Goal: Task Accomplishment & Management: Complete application form

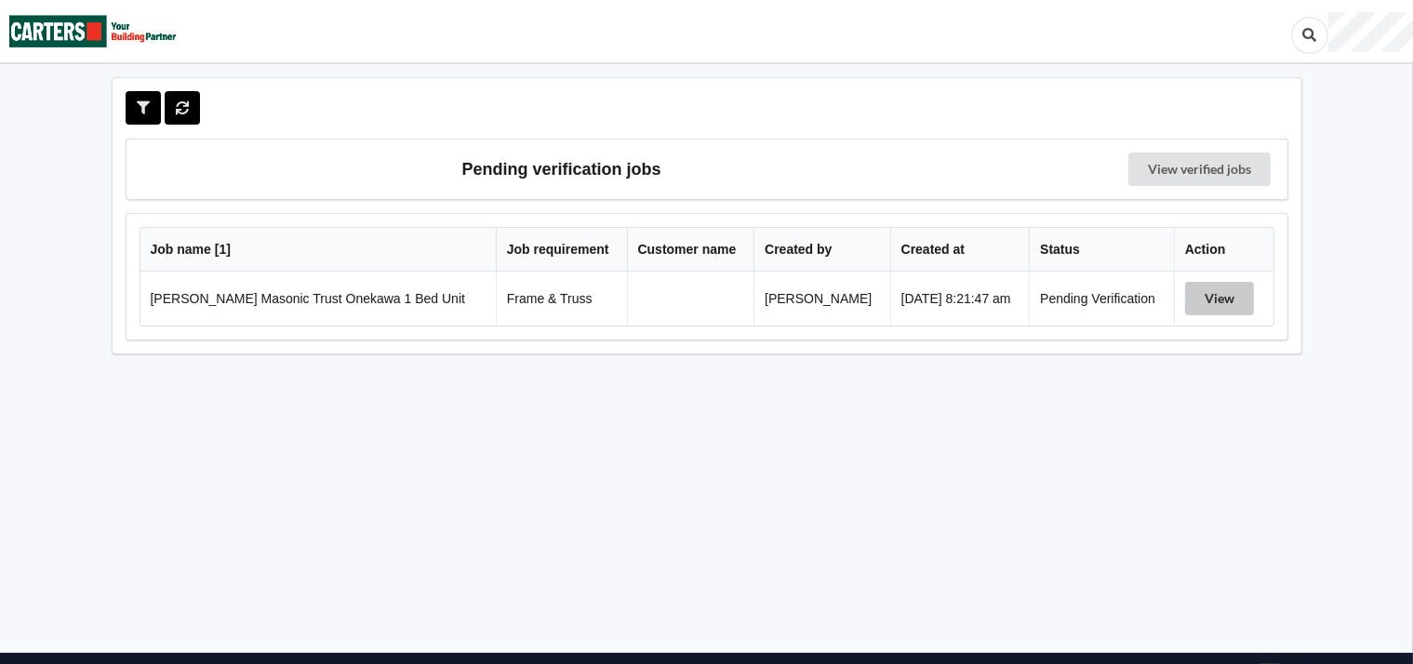
click at [1208, 294] on button "View" at bounding box center [1219, 298] width 69 height 33
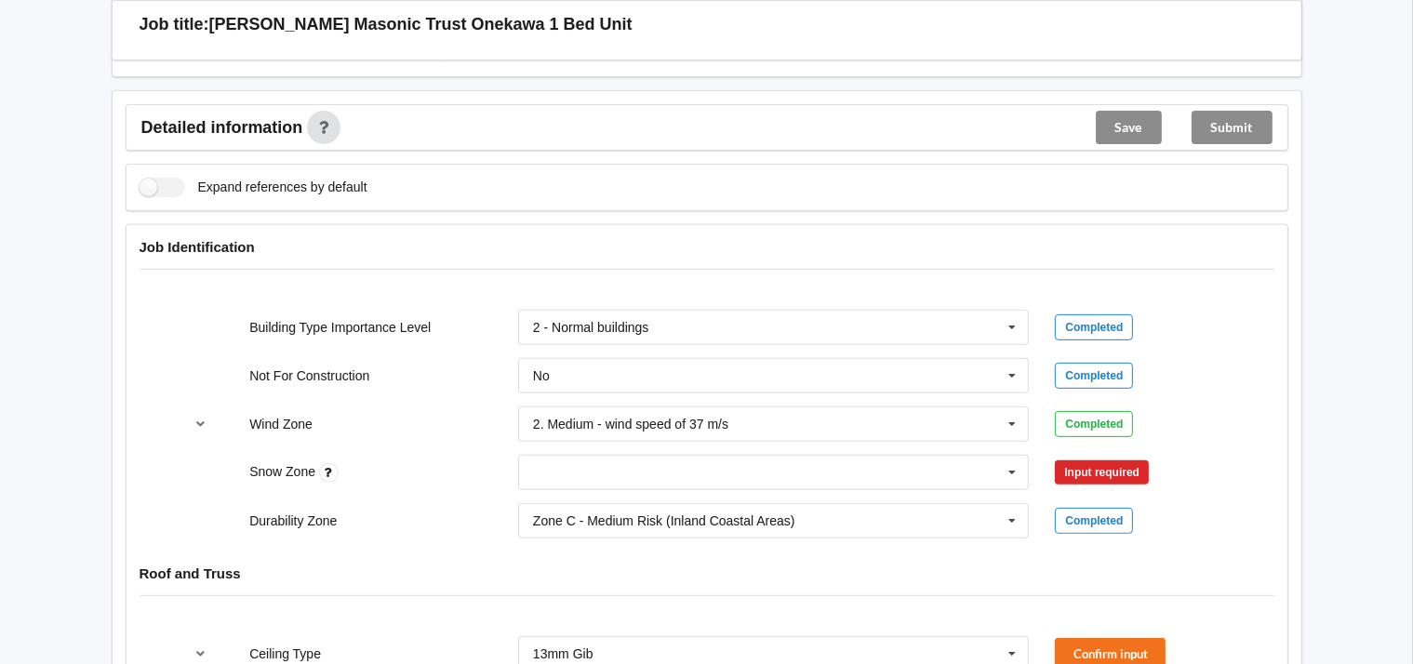
scroll to position [663, 0]
click at [1010, 462] on icon at bounding box center [1012, 473] width 28 height 34
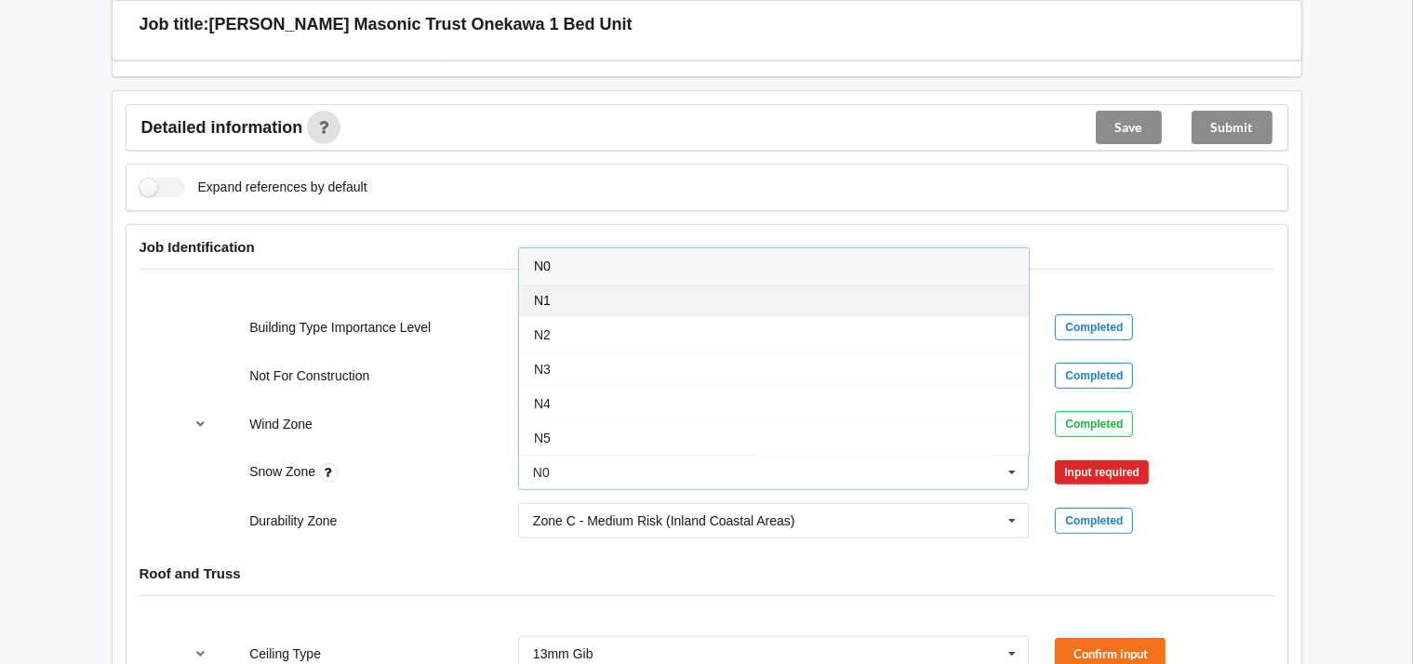
click at [547, 293] on span "N1" at bounding box center [542, 300] width 17 height 15
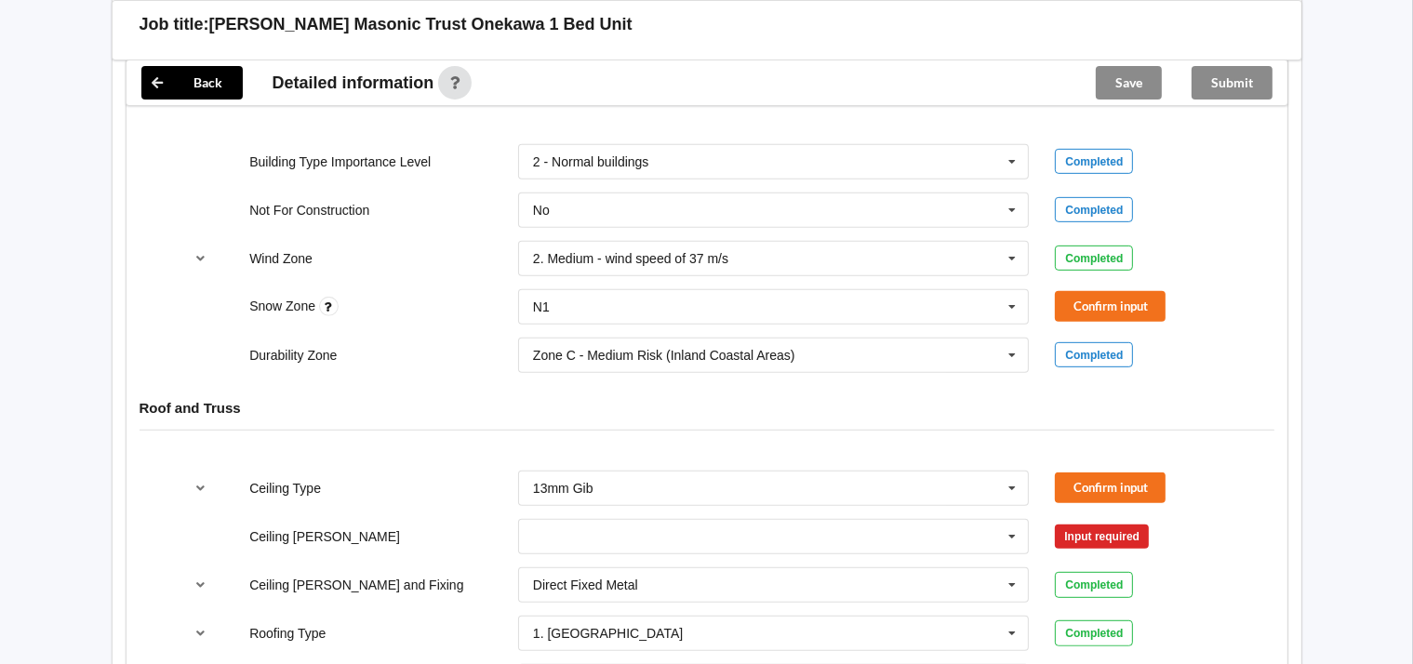
scroll to position [829, 0]
click at [1117, 298] on button "Confirm input" at bounding box center [1110, 306] width 111 height 31
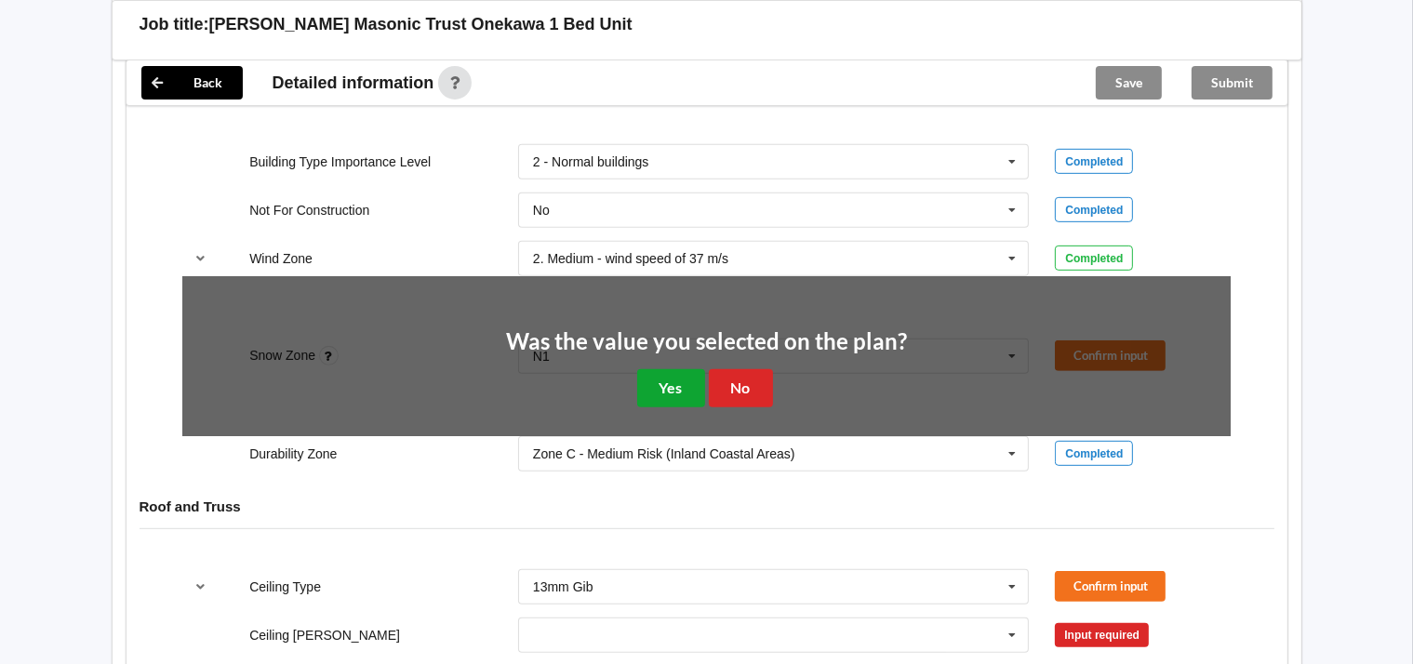
click at [688, 374] on button "Yes" at bounding box center [671, 388] width 68 height 38
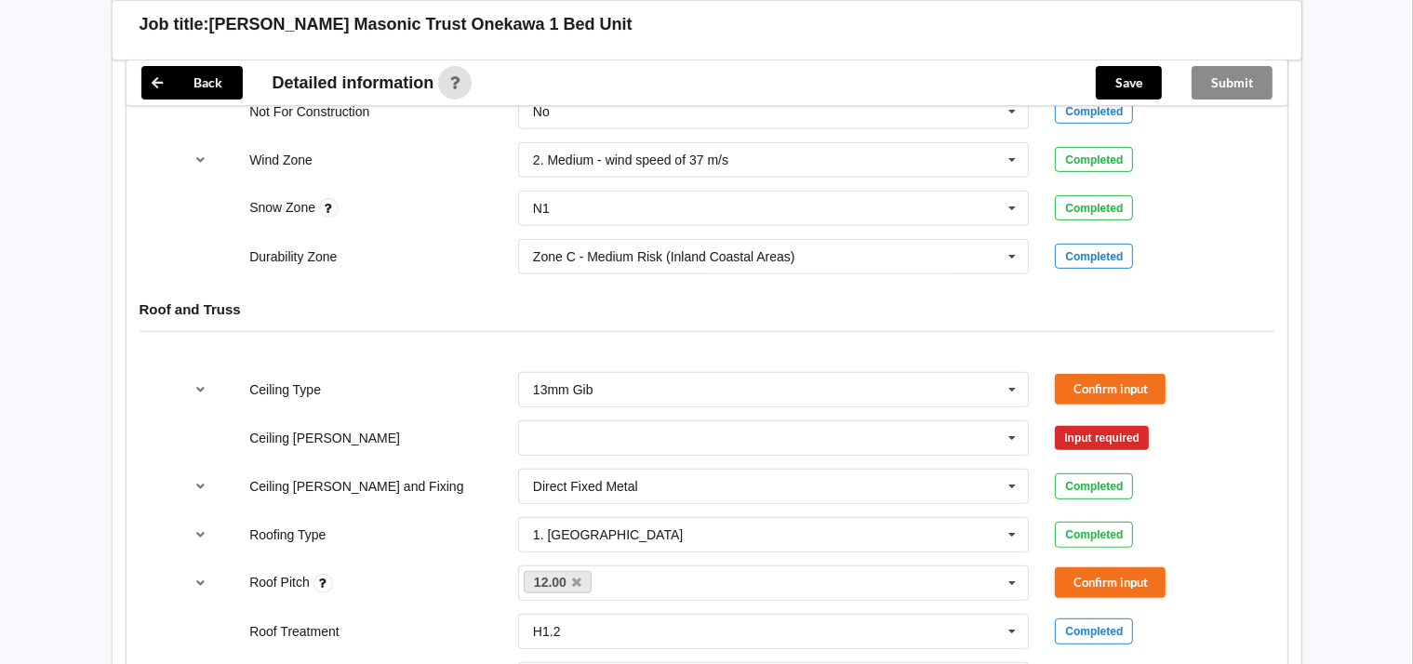
scroll to position [929, 0]
click at [1111, 381] on button "Confirm input" at bounding box center [1110, 387] width 111 height 31
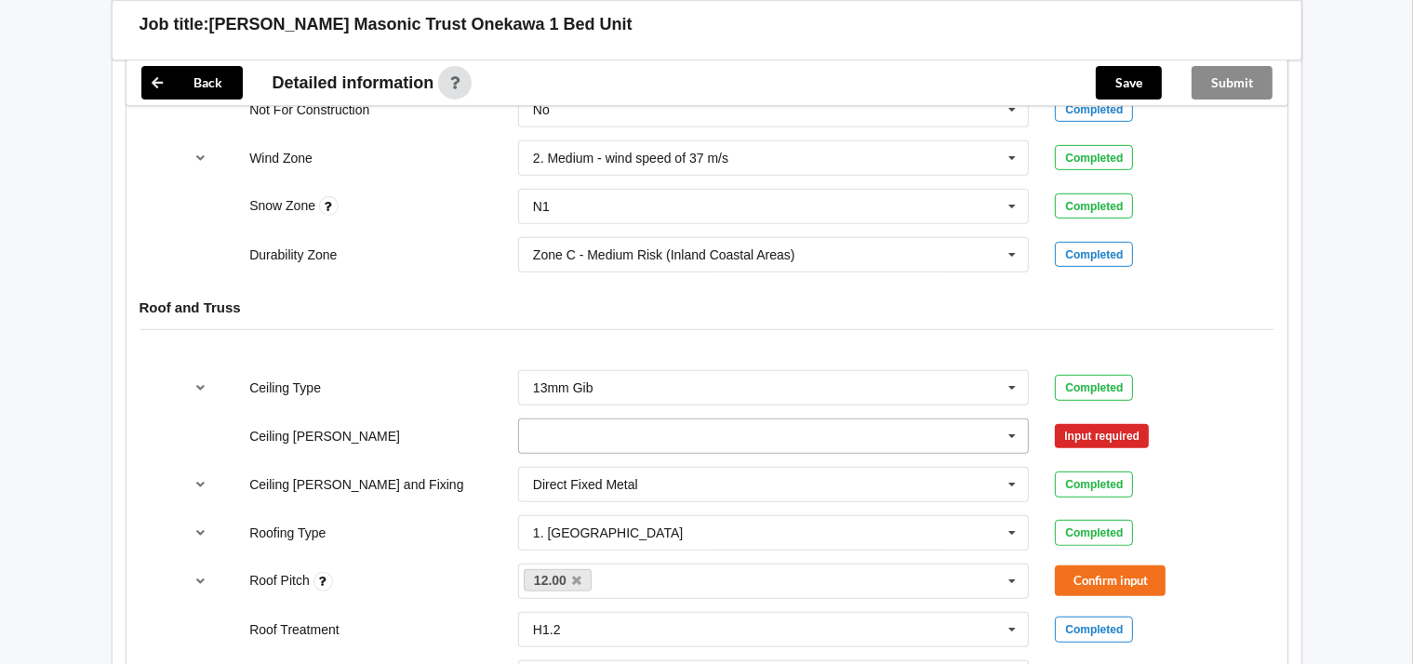
click at [1016, 433] on icon at bounding box center [1012, 437] width 28 height 34
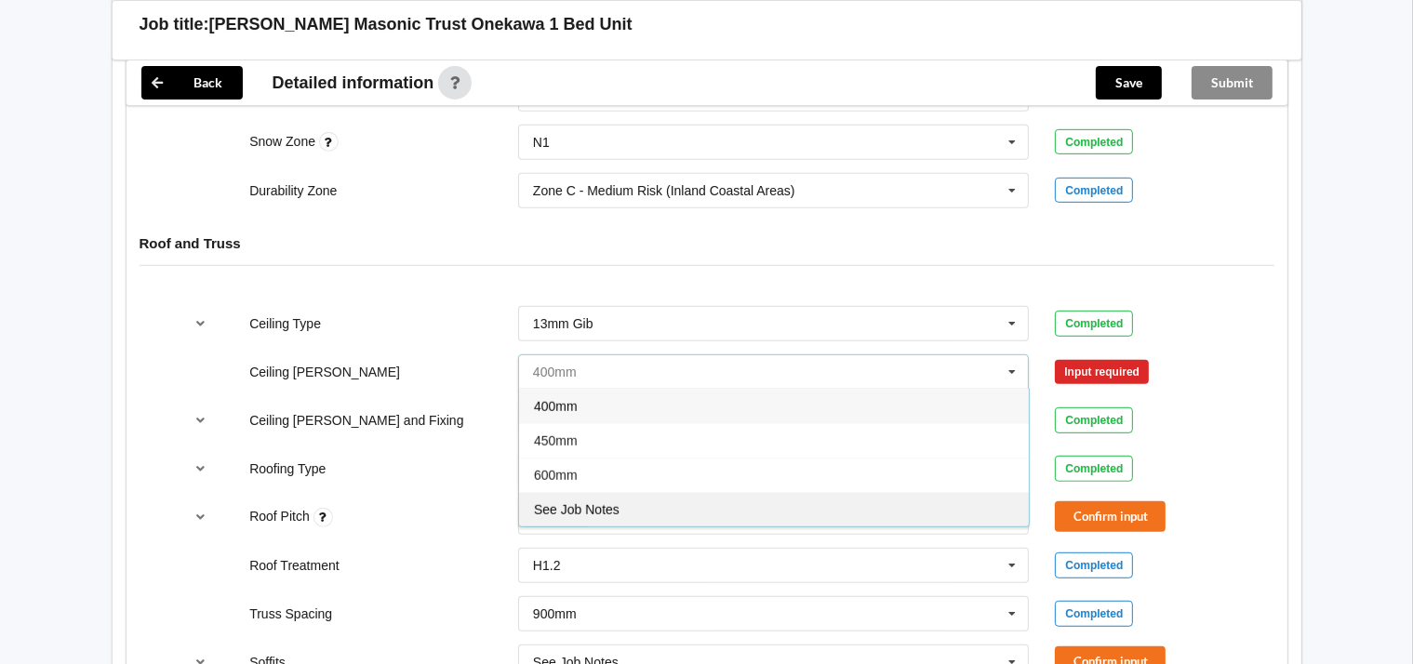
scroll to position [995, 0]
click at [595, 501] on span "See Job Notes" at bounding box center [577, 508] width 86 height 15
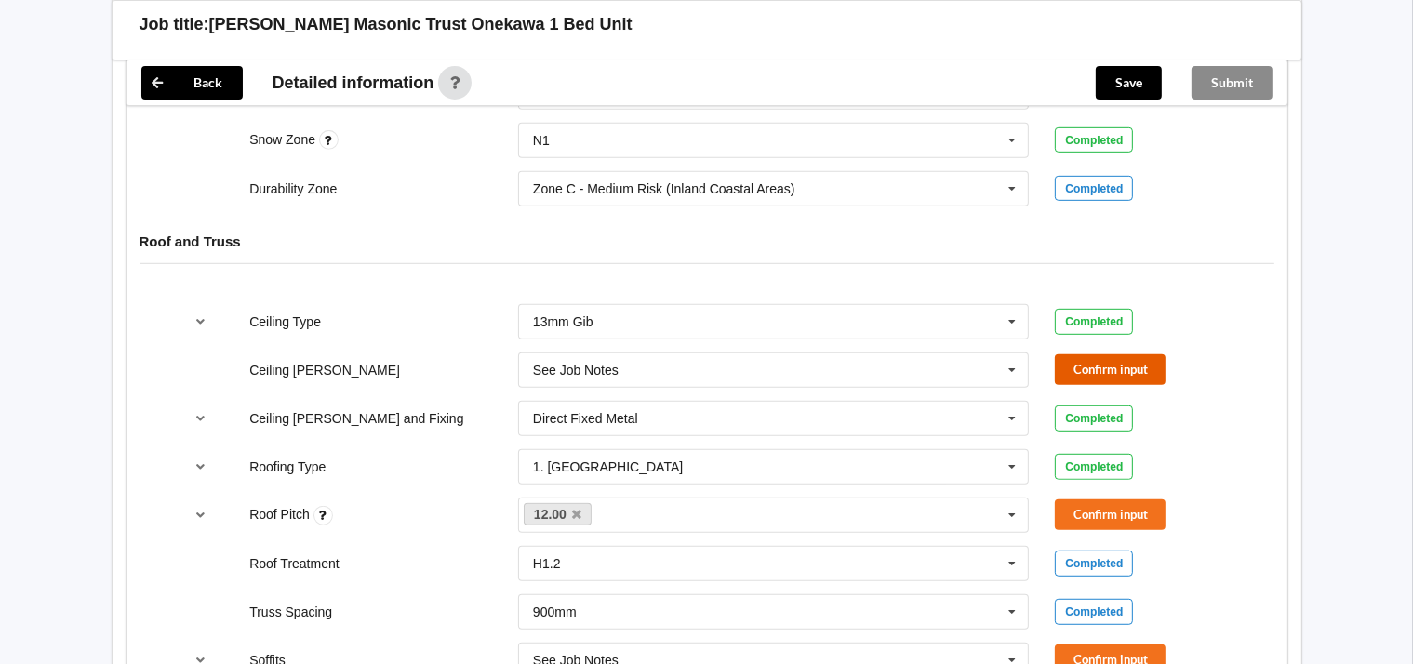
click at [1106, 374] on button "Confirm input" at bounding box center [1110, 369] width 111 height 31
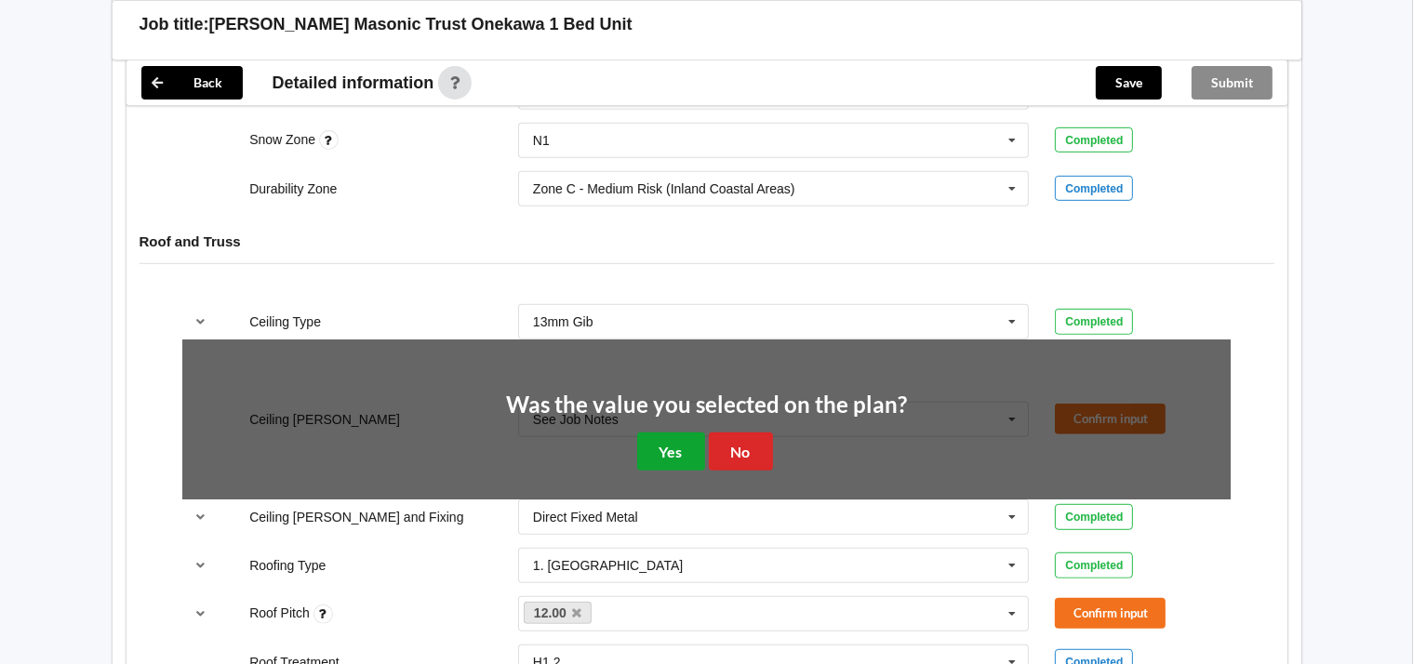
click at [670, 440] on button "Yes" at bounding box center [671, 452] width 68 height 38
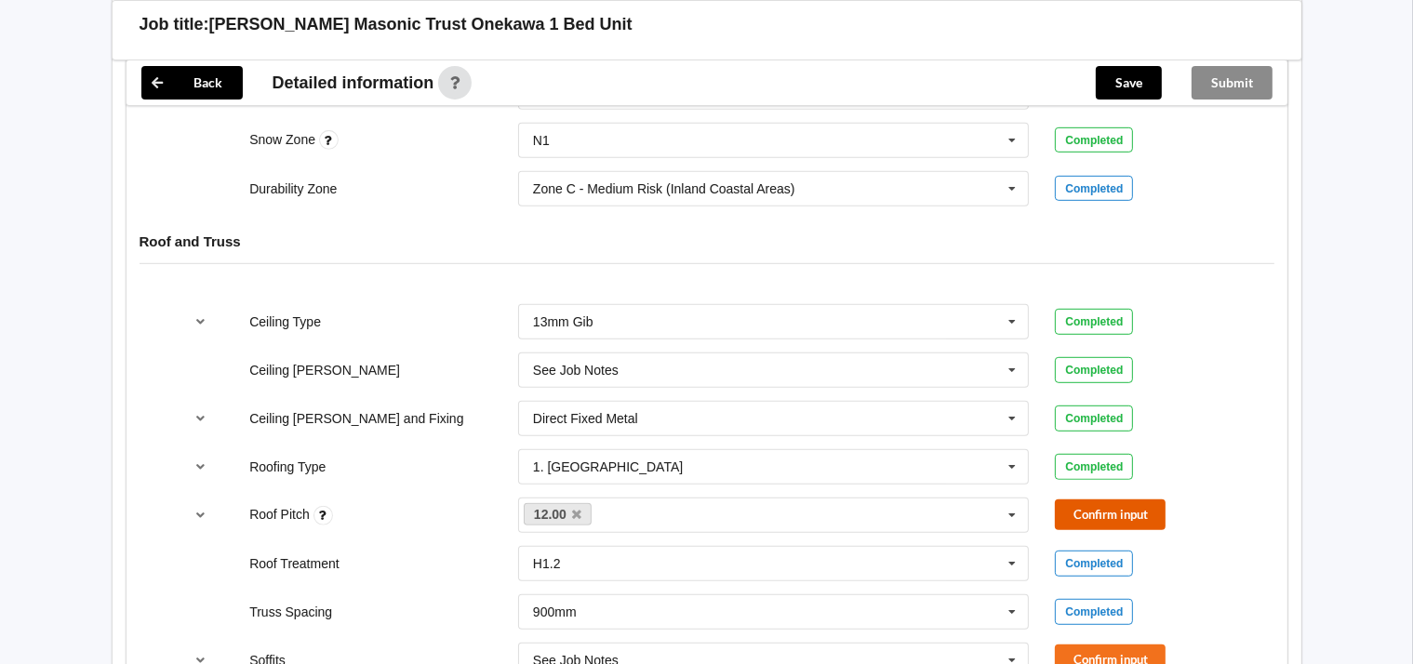
click at [1108, 509] on button "Confirm input" at bounding box center [1110, 515] width 111 height 31
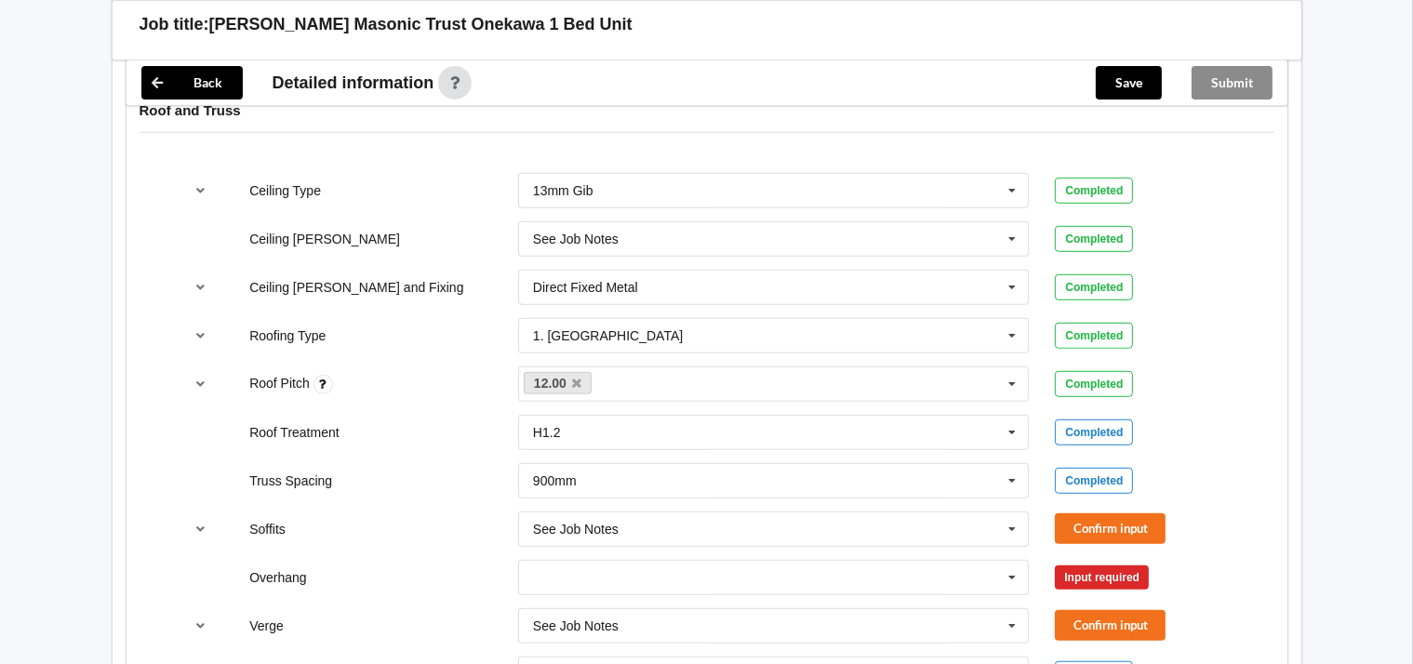
scroll to position [1129, 0]
click at [1106, 523] on button "Confirm input" at bounding box center [1110, 527] width 111 height 31
click at [1012, 570] on icon at bounding box center [1012, 576] width 28 height 34
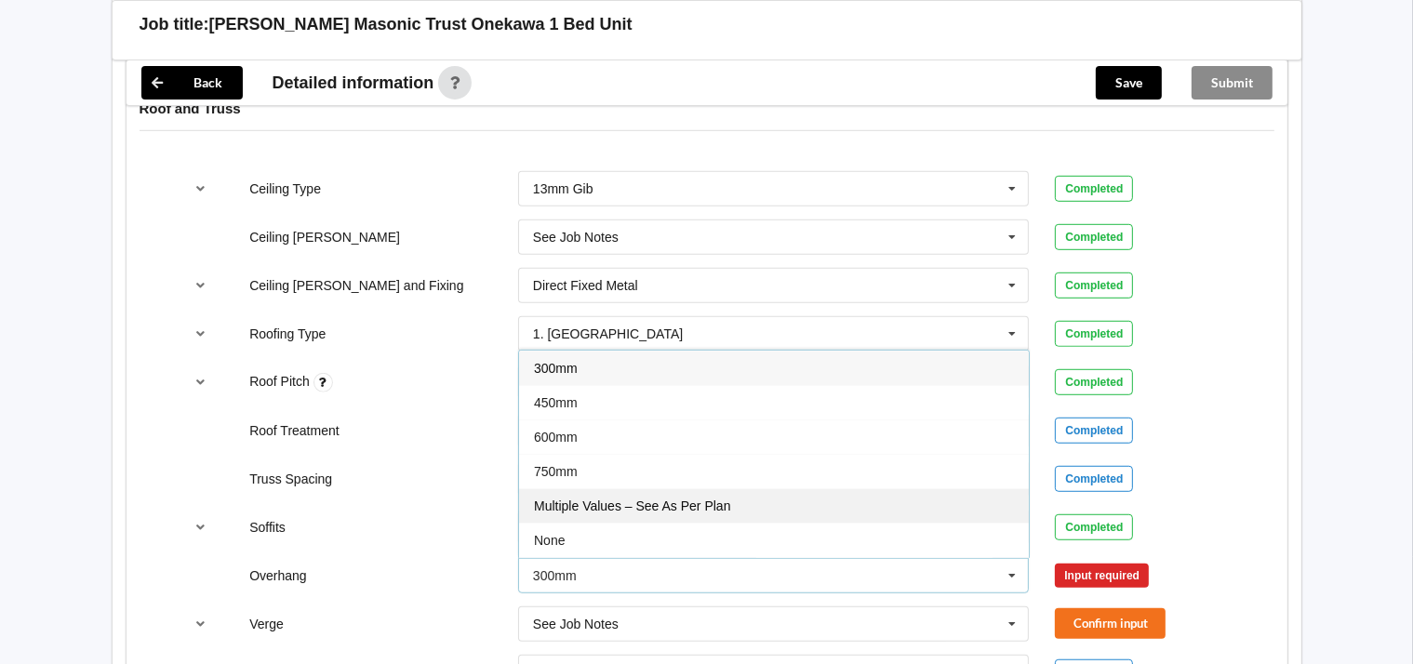
click at [702, 501] on span "Multiple Values – See As Per Plan" at bounding box center [632, 506] width 196 height 15
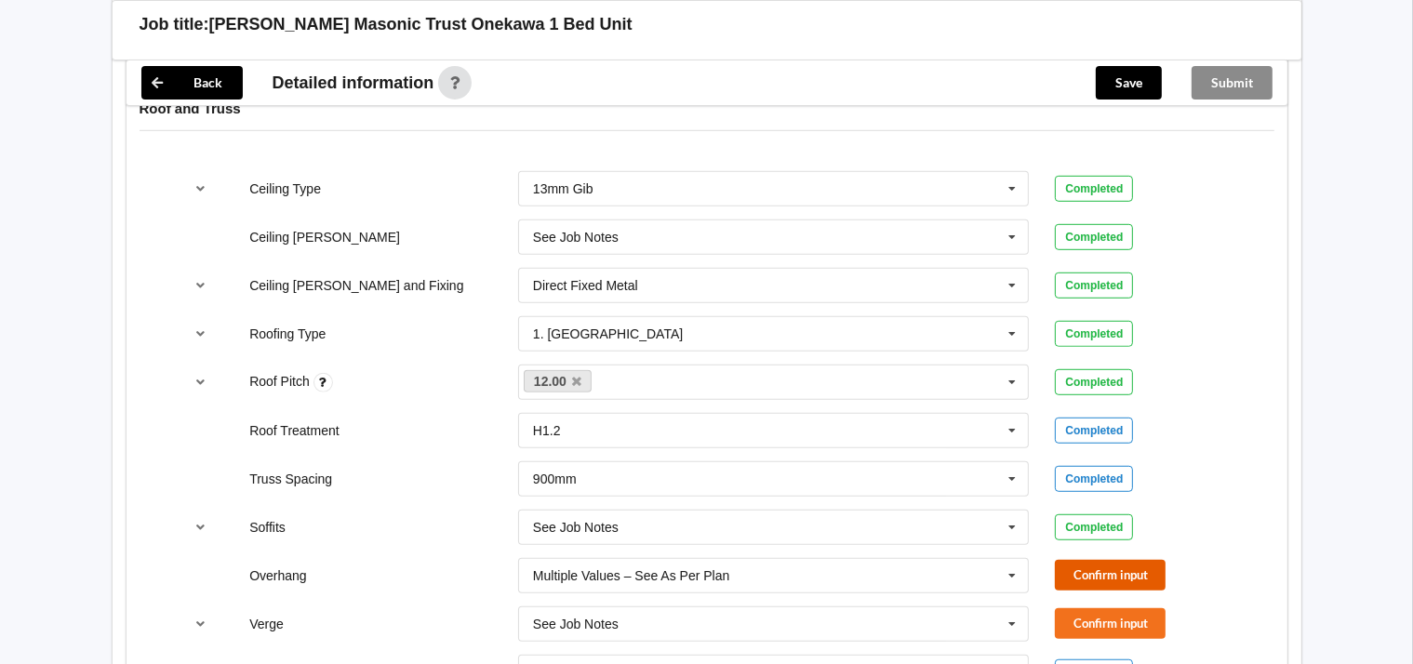
click at [1096, 571] on button "Confirm input" at bounding box center [1110, 575] width 111 height 31
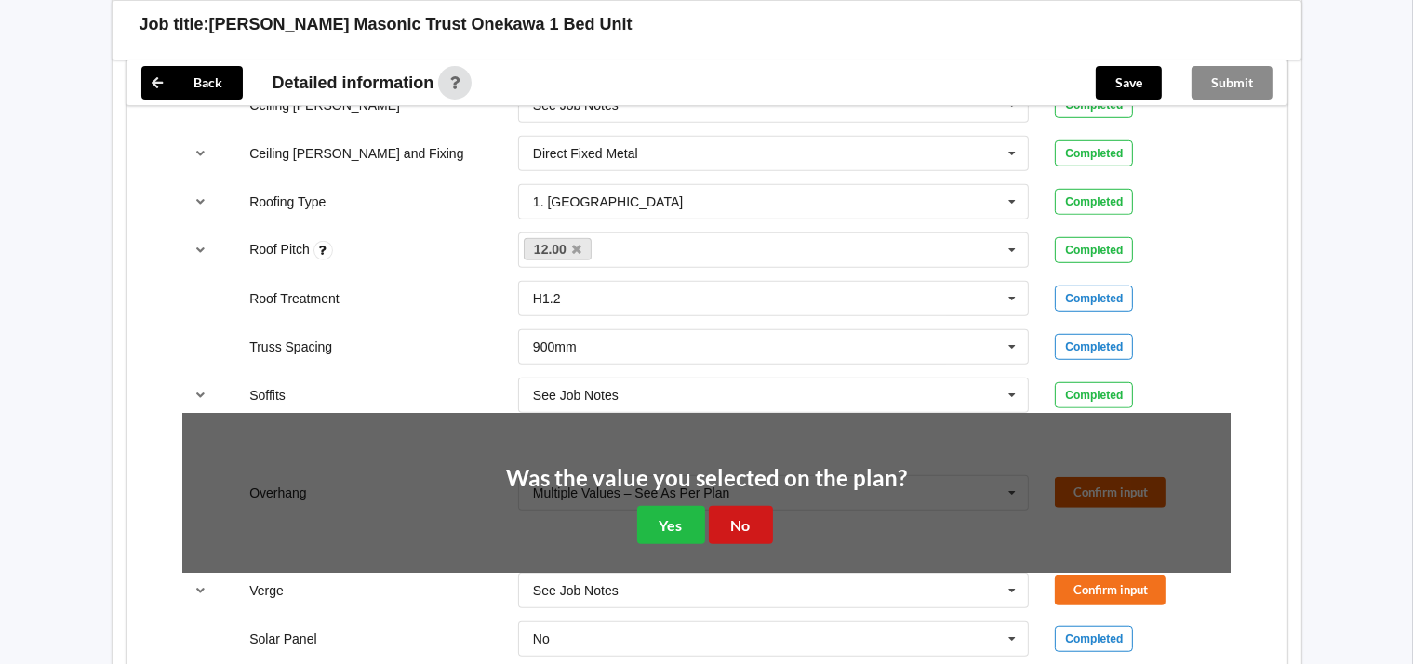
scroll to position [1261, 0]
click at [659, 514] on button "Yes" at bounding box center [671, 525] width 68 height 38
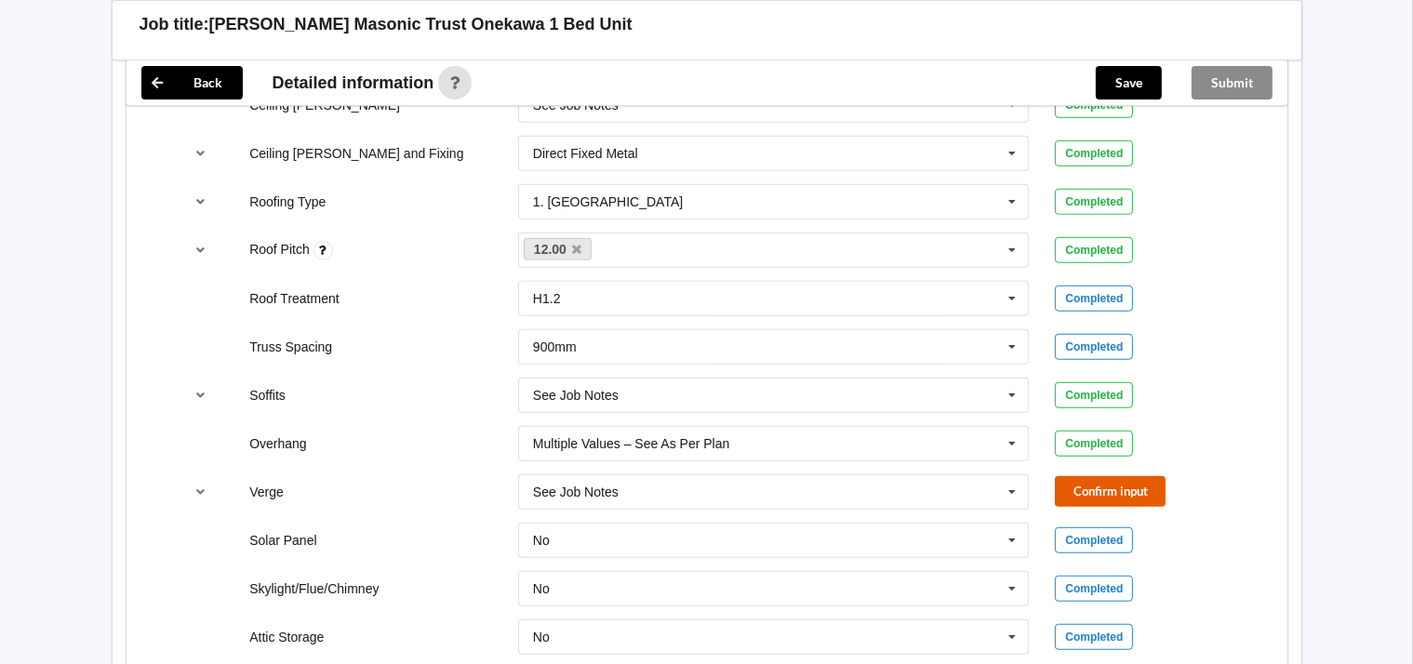
click at [1092, 488] on button "Confirm input" at bounding box center [1110, 491] width 111 height 31
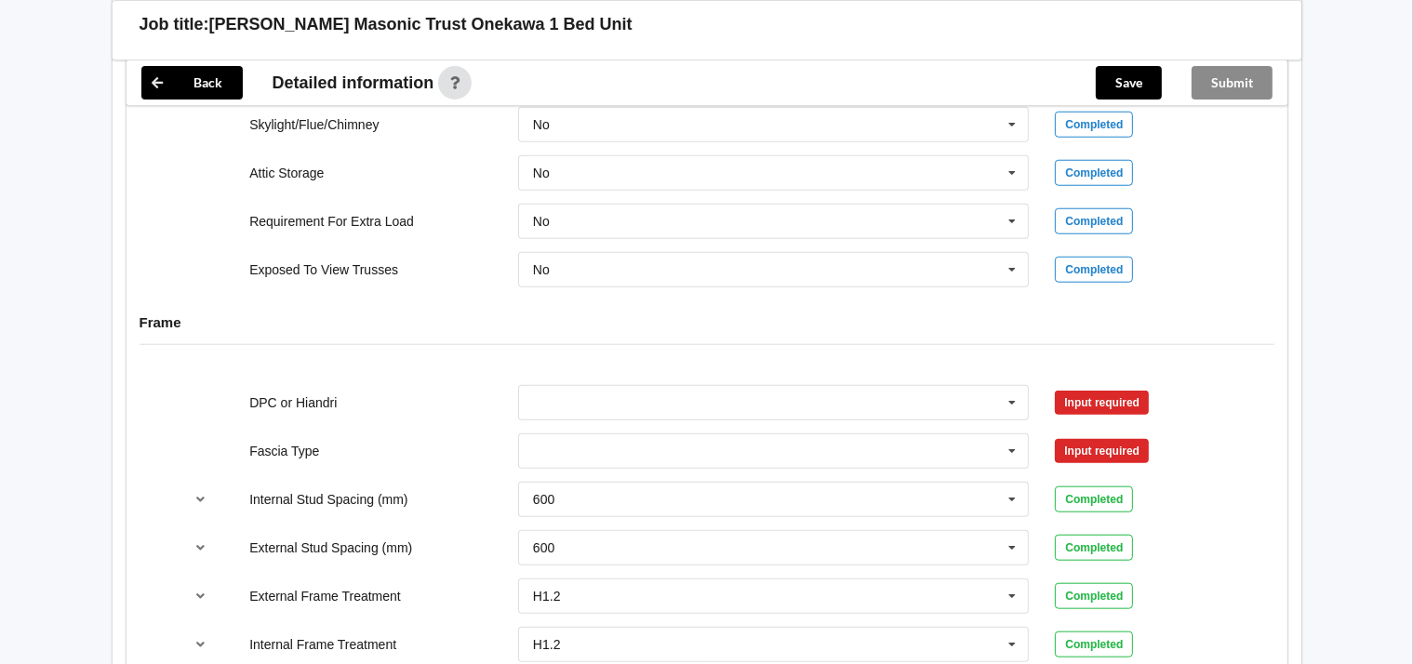
scroll to position [1726, 0]
click at [1011, 397] on icon at bounding box center [1012, 402] width 28 height 34
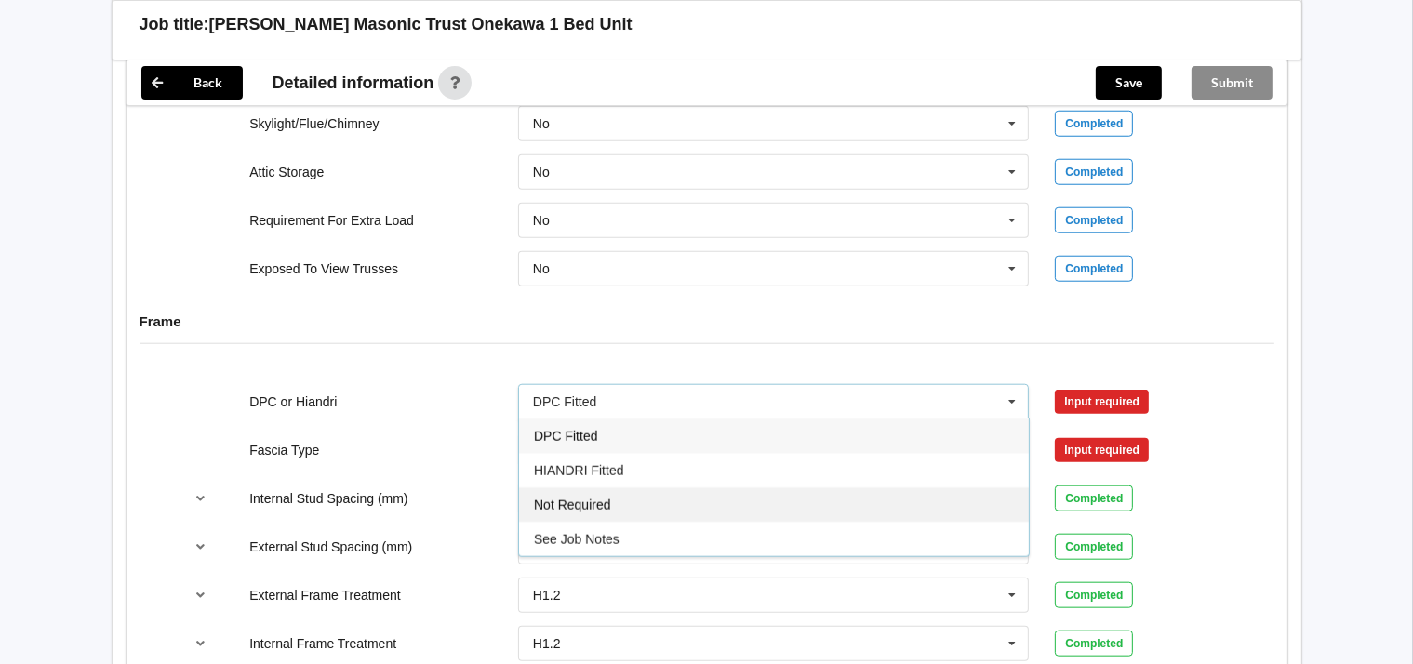
click at [593, 498] on span "Not Required" at bounding box center [572, 505] width 77 height 15
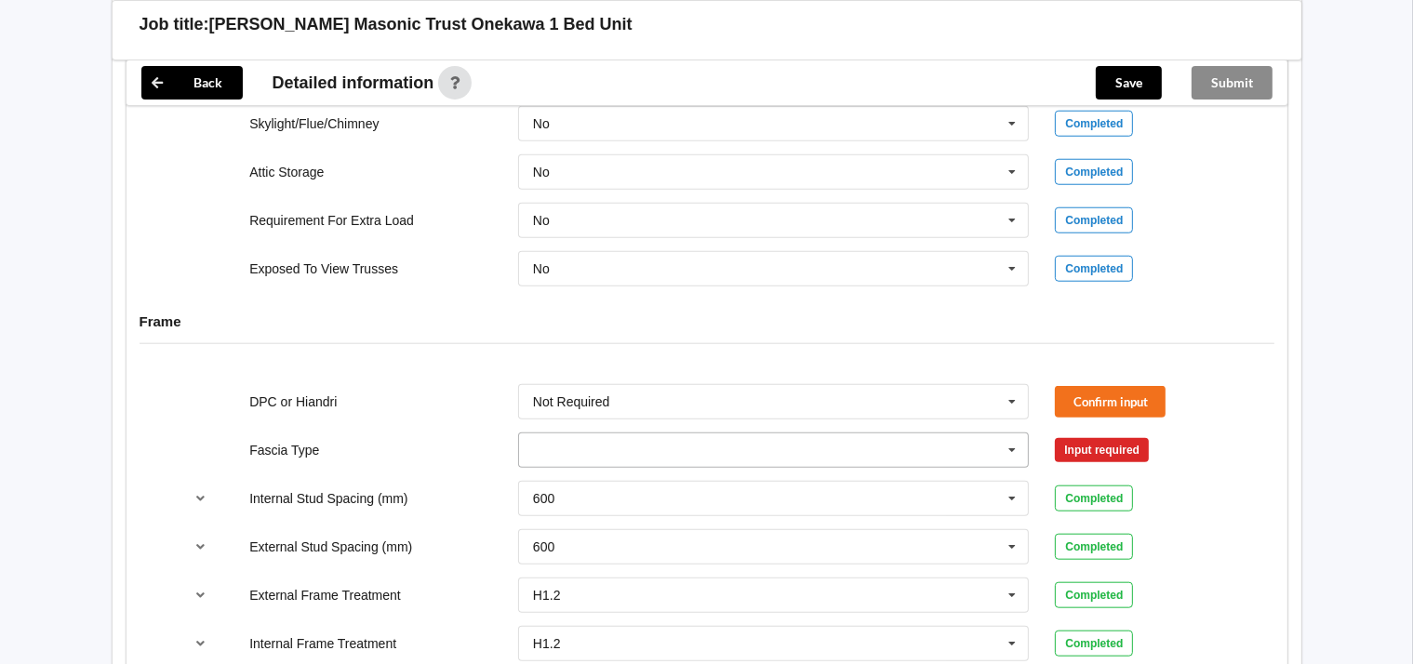
click at [1018, 444] on icon at bounding box center [1012, 451] width 28 height 34
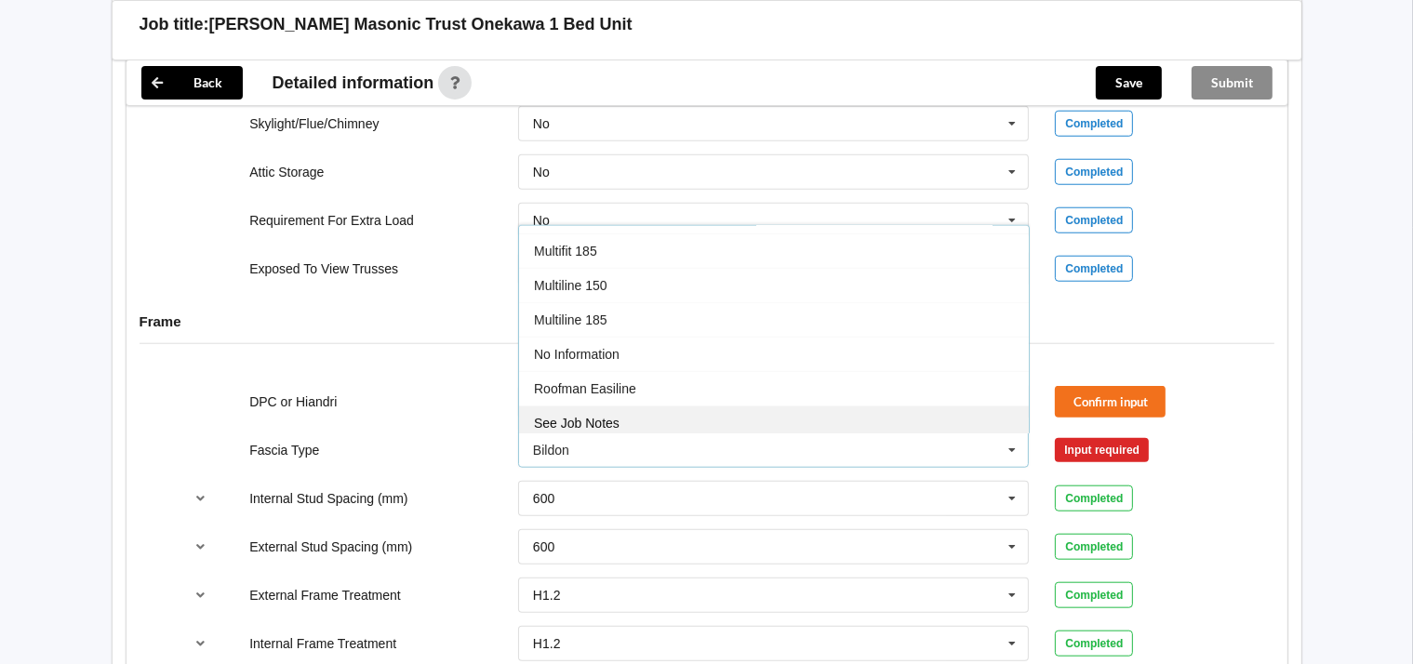
click at [604, 422] on div "See Job Notes" at bounding box center [774, 423] width 510 height 34
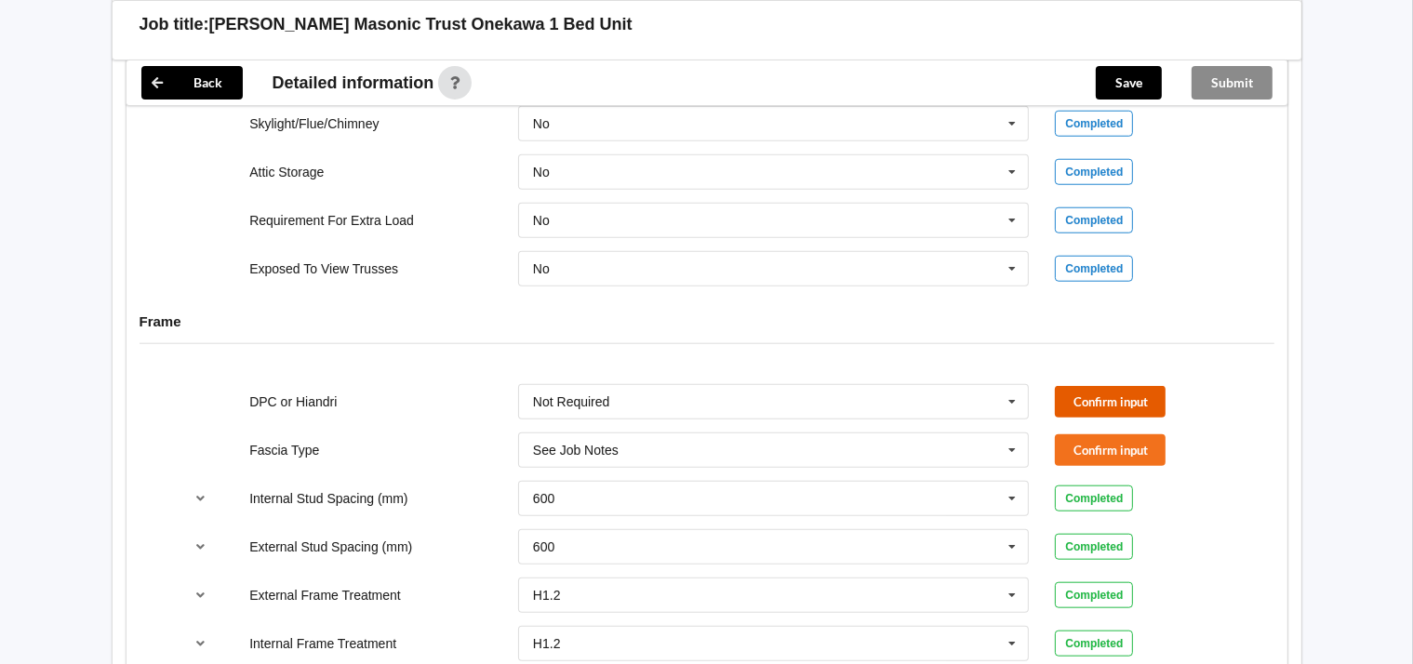
click at [1084, 399] on button "Confirm input" at bounding box center [1110, 401] width 111 height 31
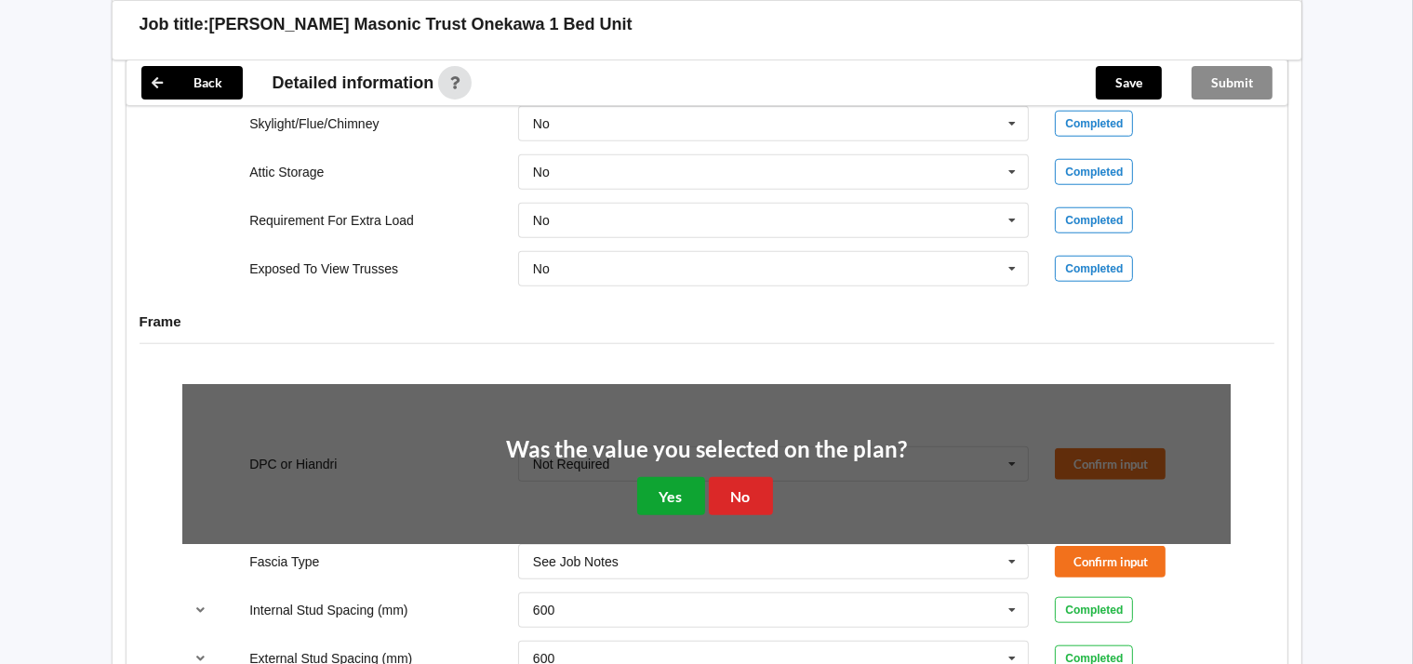
drag, startPoint x: 663, startPoint y: 493, endPoint x: 690, endPoint y: 492, distance: 27.0
click at [664, 493] on button "Yes" at bounding box center [671, 496] width 68 height 38
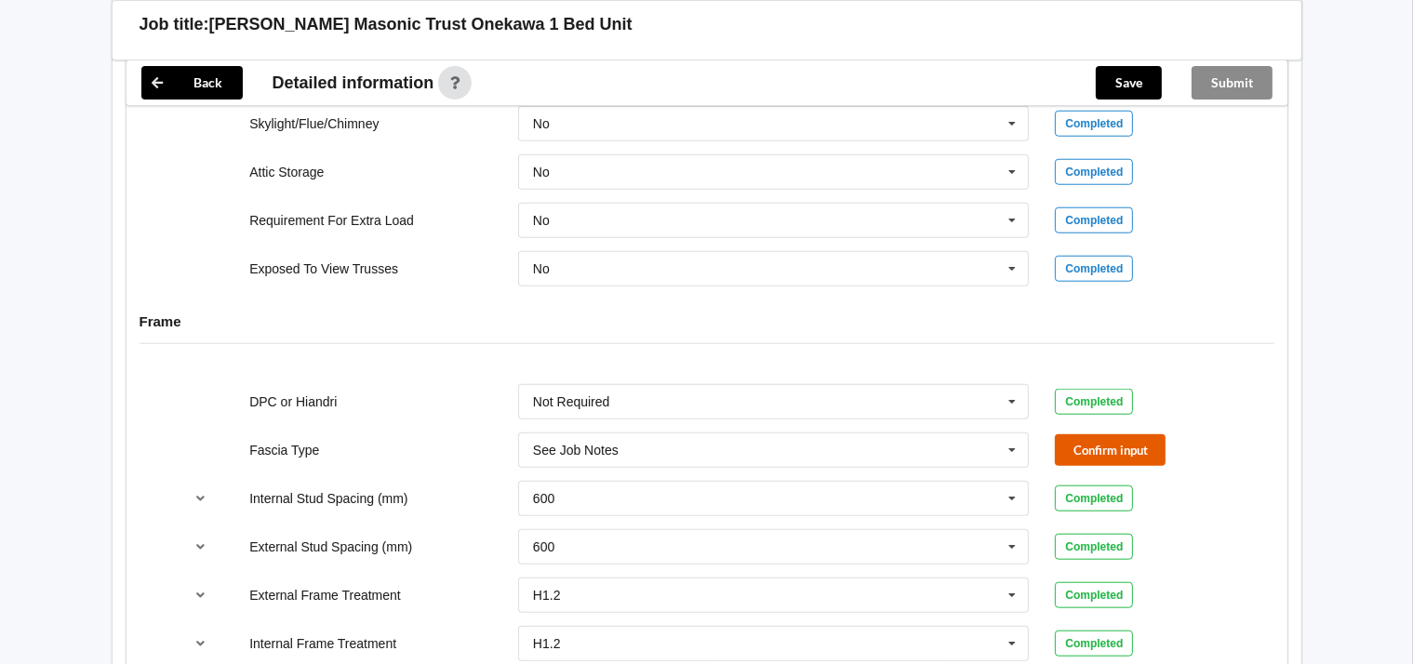
click at [1066, 446] on button "Confirm input" at bounding box center [1110, 449] width 111 height 31
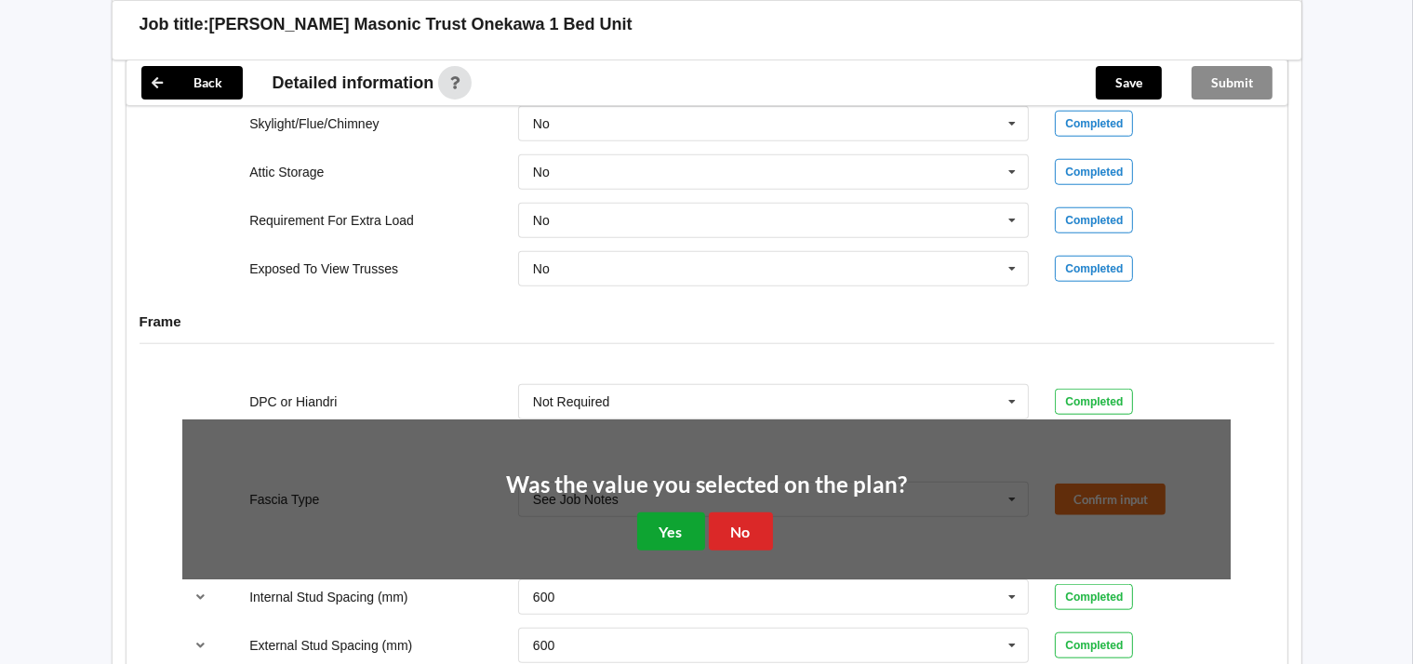
click at [681, 519] on button "Yes" at bounding box center [671, 532] width 68 height 38
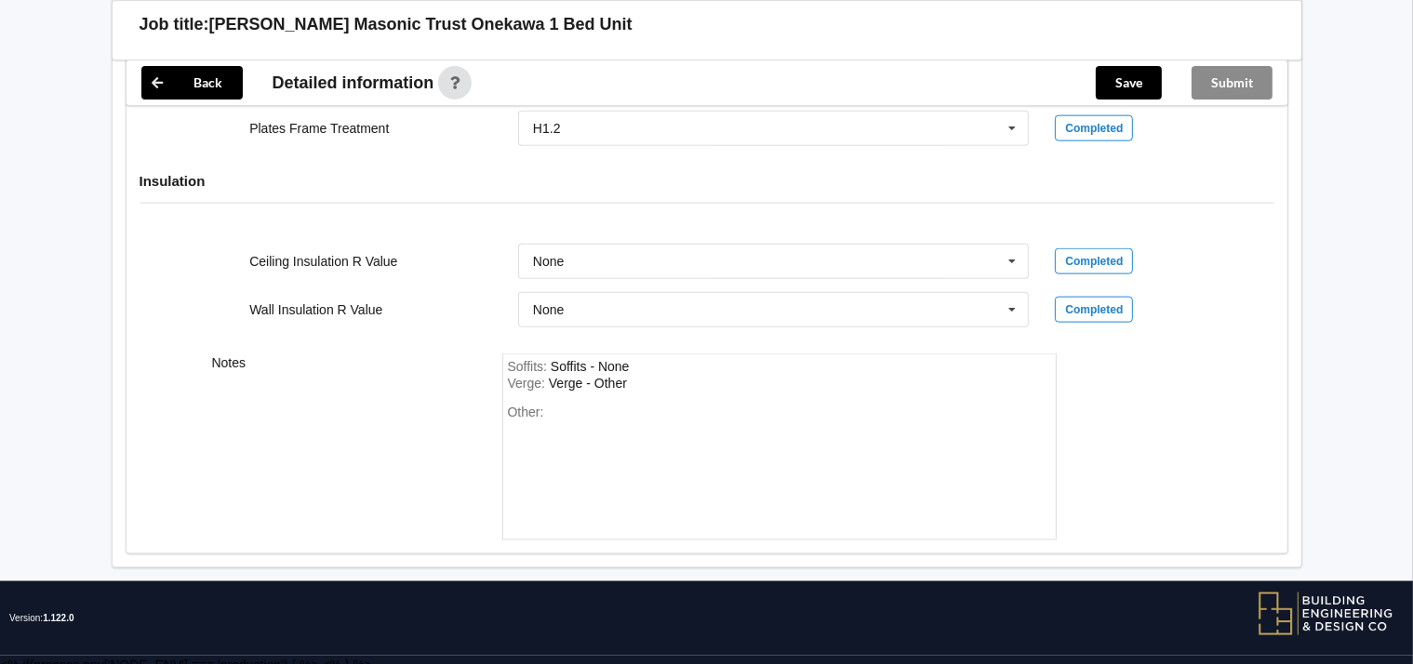
scroll to position [2290, 0]
click at [1134, 80] on button "Save" at bounding box center [1129, 82] width 66 height 33
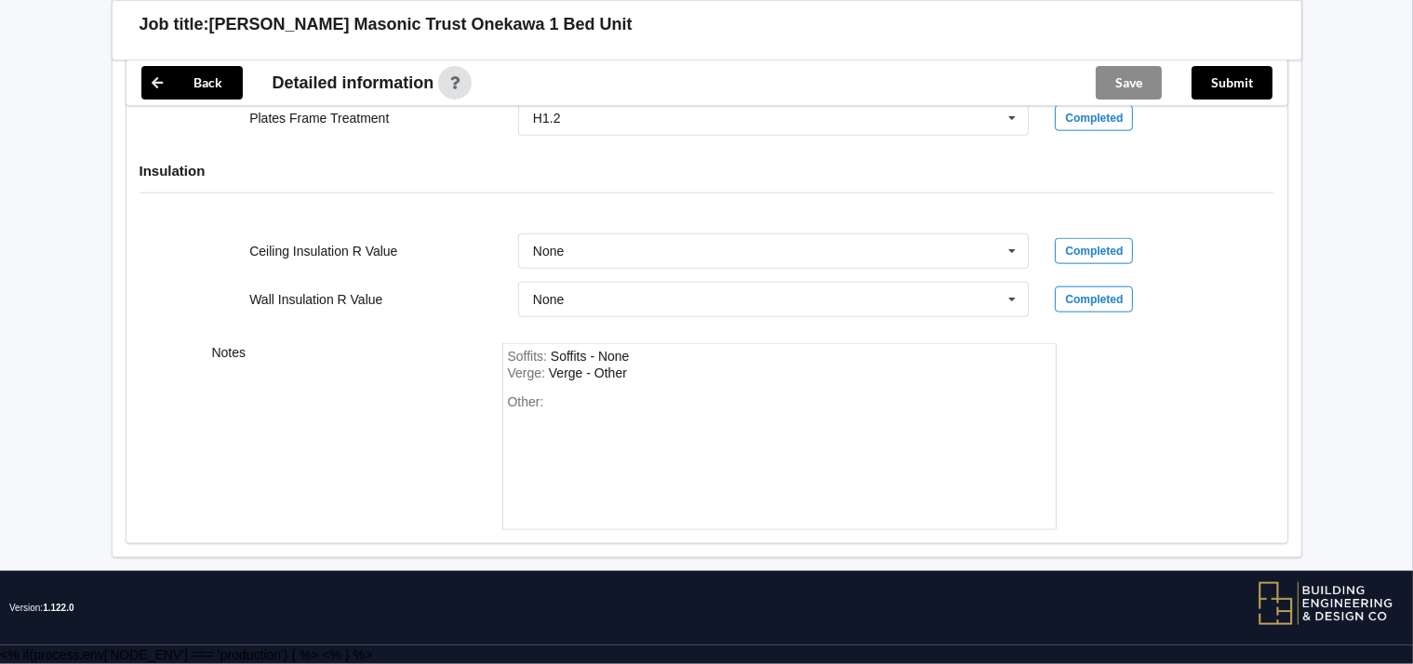
scroll to position [2210, 0]
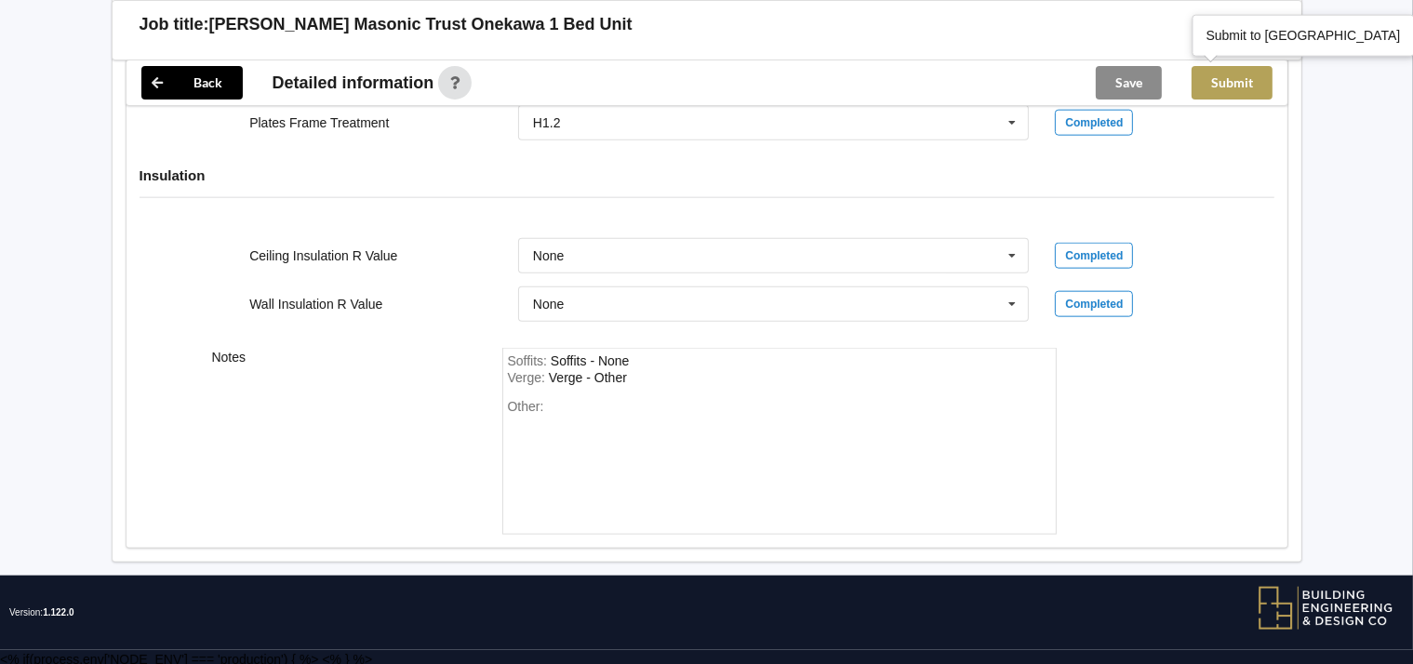
click at [1247, 73] on button "Submit" at bounding box center [1232, 82] width 81 height 33
